Goal: Navigation & Orientation: Find specific page/section

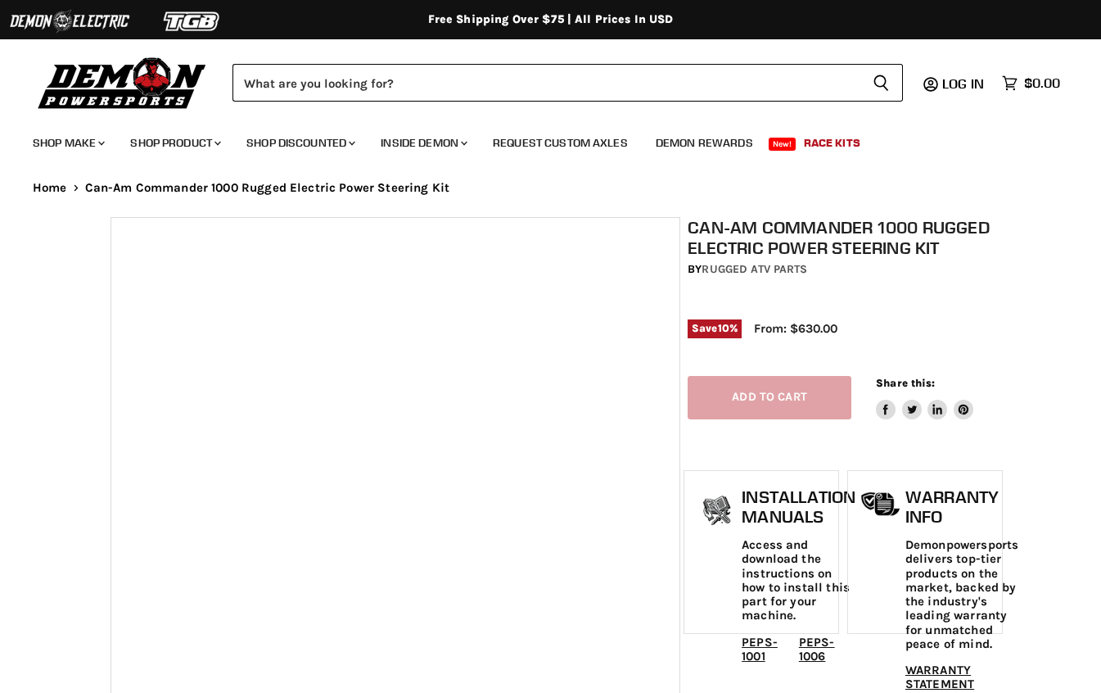
select select "******"
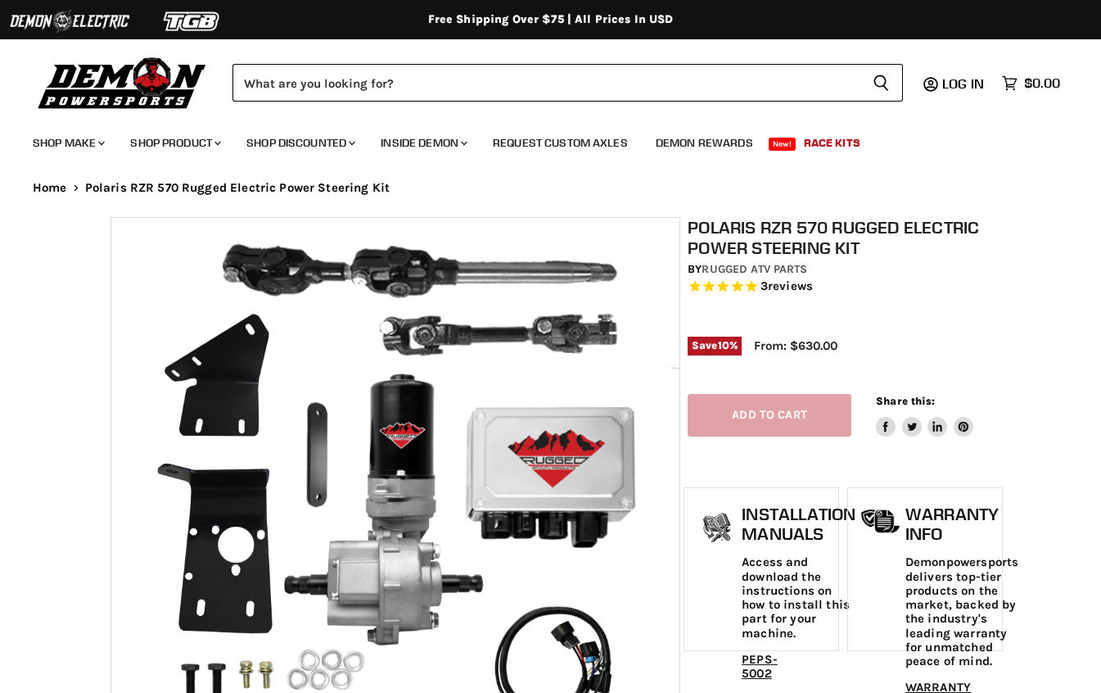
select select "******"
